Goal: Find specific page/section: Find specific page/section

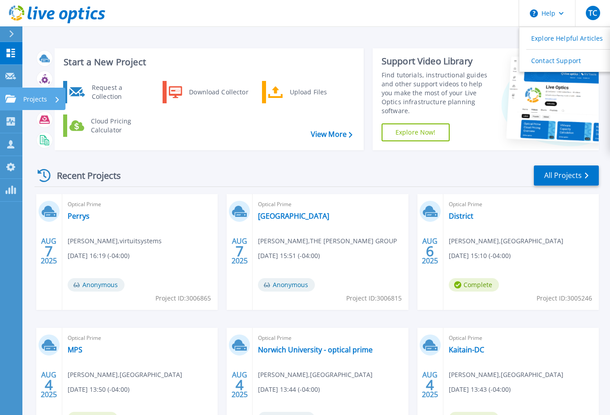
click at [32, 101] on p "Projects" at bounding box center [35, 99] width 24 height 23
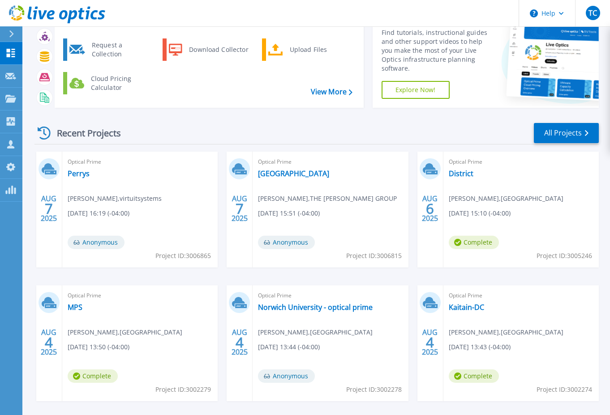
scroll to position [81, 0]
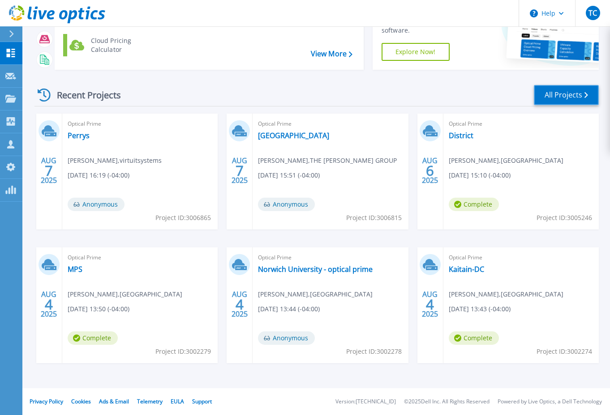
click at [569, 100] on link "All Projects" at bounding box center [566, 95] width 65 height 20
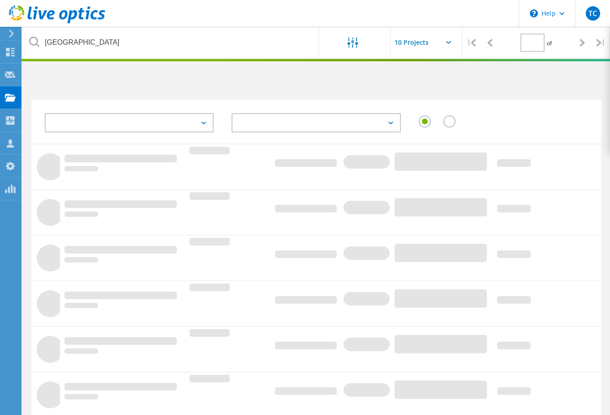
type input "1"
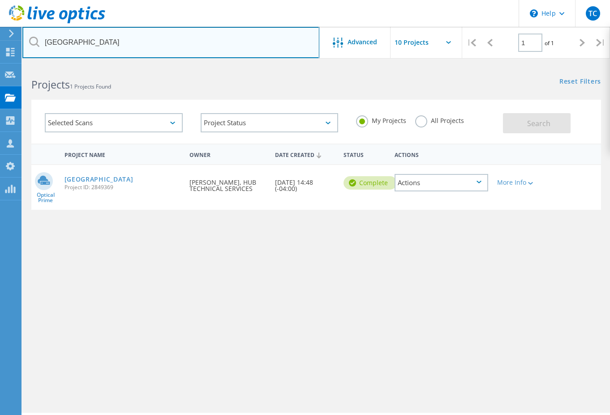
click at [134, 51] on input "ipswich" at bounding box center [170, 42] width 297 height 31
drag, startPoint x: 165, startPoint y: 51, endPoint x: -1, endPoint y: 28, distance: 168.0
click at [0, 28] on html "\n Help Explore Helpful Articles Contact Support TC OEM Team Member Tony Colang…" at bounding box center [305, 220] width 610 height 440
type input "computers"
